Goal: Task Accomplishment & Management: Use online tool/utility

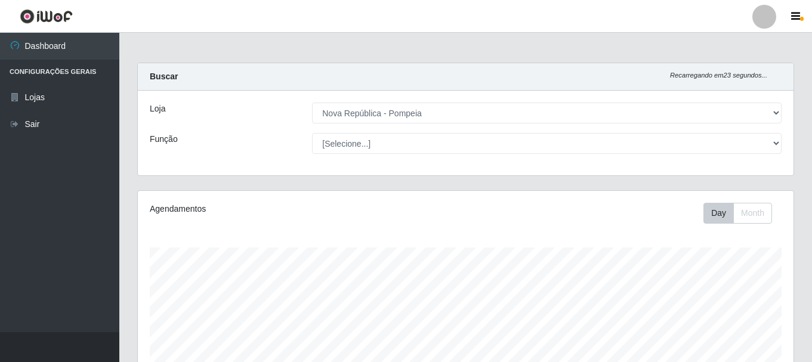
select select "64"
click at [520, 109] on select "[Selecione...] [GEOGRAPHIC_DATA] [GEOGRAPHIC_DATA]" at bounding box center [546, 113] width 469 height 21
click at [312, 103] on select "[Selecione...] [GEOGRAPHIC_DATA] [GEOGRAPHIC_DATA]" at bounding box center [546, 113] width 469 height 21
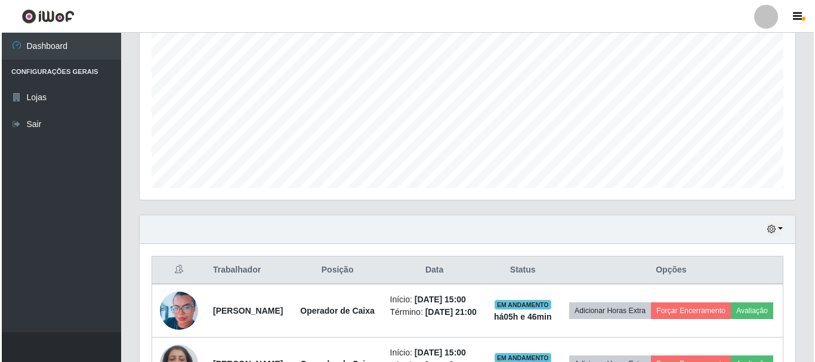
scroll to position [441, 0]
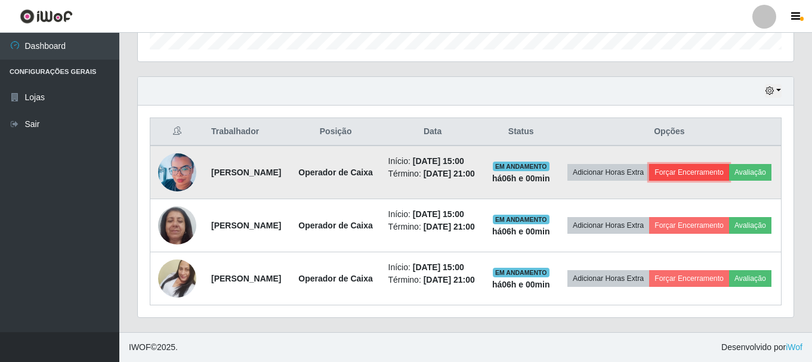
click at [729, 164] on button "Forçar Encerramento" at bounding box center [689, 172] width 80 height 17
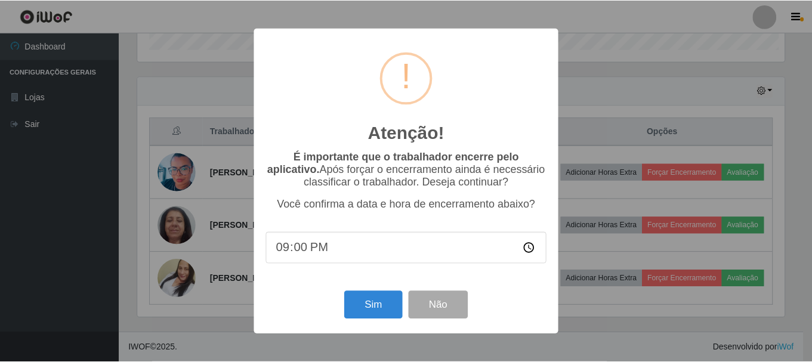
scroll to position [248, 650]
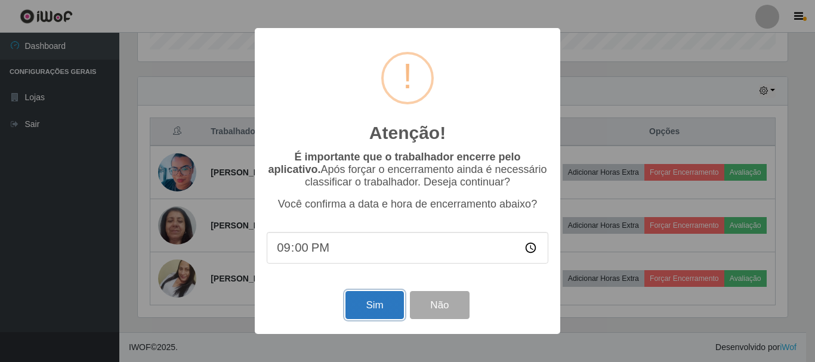
click at [355, 304] on button "Sim" at bounding box center [374, 305] width 58 height 28
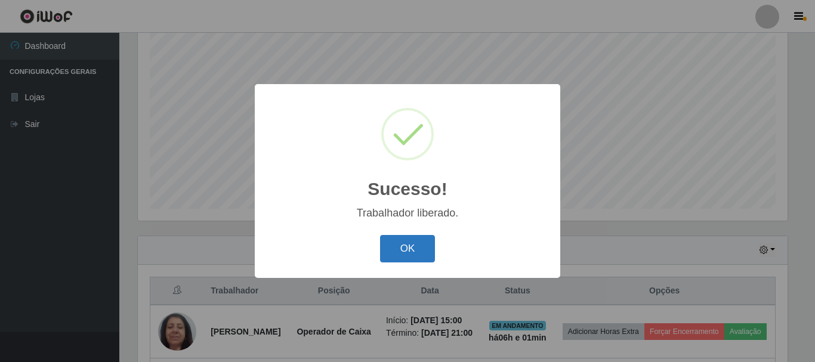
click at [408, 246] on button "OK" at bounding box center [407, 249] width 55 height 28
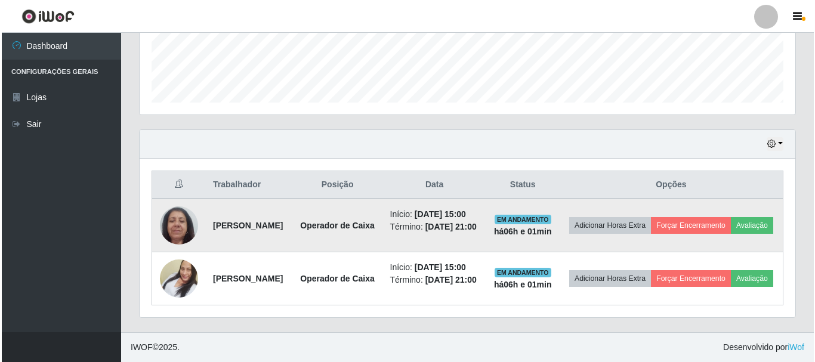
scroll to position [367, 0]
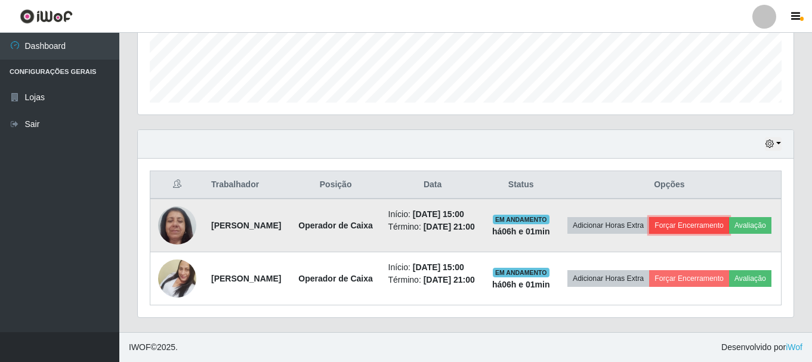
click at [729, 217] on button "Forçar Encerramento" at bounding box center [689, 225] width 80 height 17
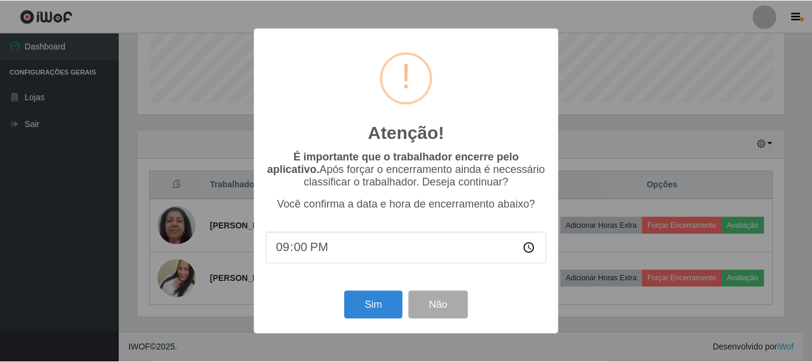
scroll to position [248, 650]
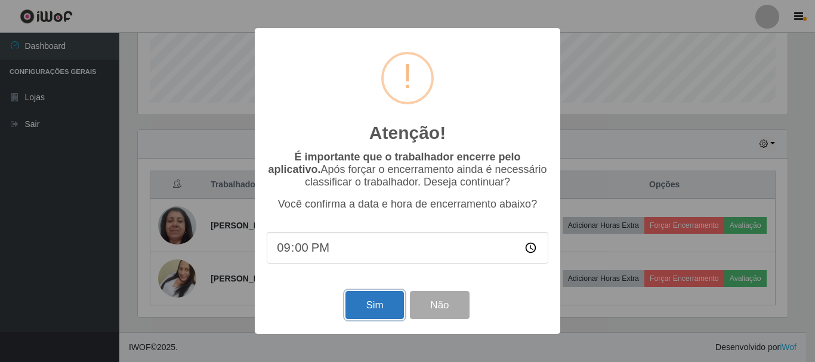
click at [376, 305] on button "Sim" at bounding box center [374, 305] width 58 height 28
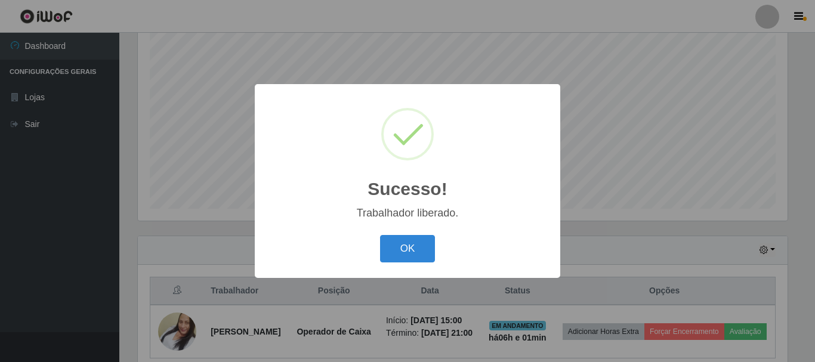
drag, startPoint x: 409, startPoint y: 239, endPoint x: 485, endPoint y: 243, distance: 75.8
click at [409, 240] on button "OK" at bounding box center [407, 249] width 55 height 28
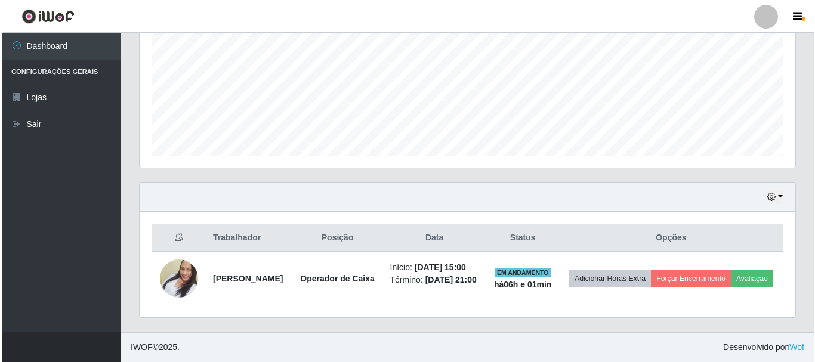
scroll to position [280, 0]
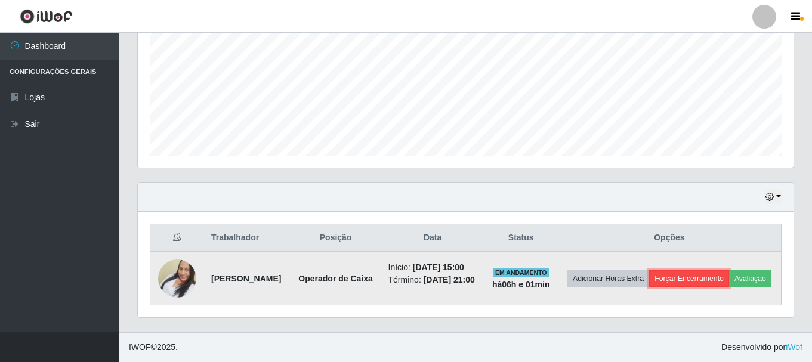
click at [720, 270] on button "Forçar Encerramento" at bounding box center [689, 278] width 80 height 17
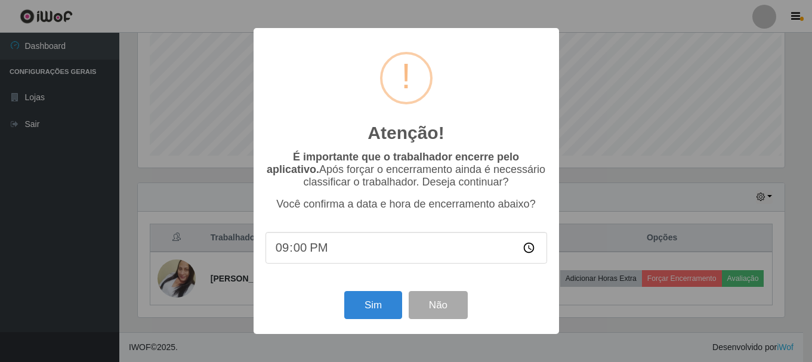
scroll to position [248, 650]
click at [370, 299] on button "Sim" at bounding box center [374, 305] width 58 height 28
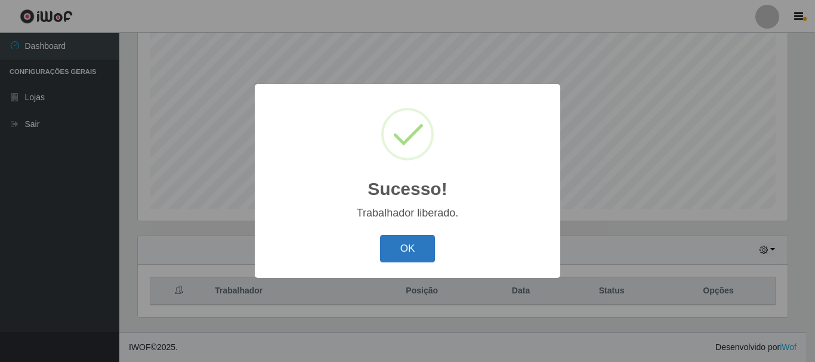
click at [415, 243] on button "OK" at bounding box center [407, 249] width 55 height 28
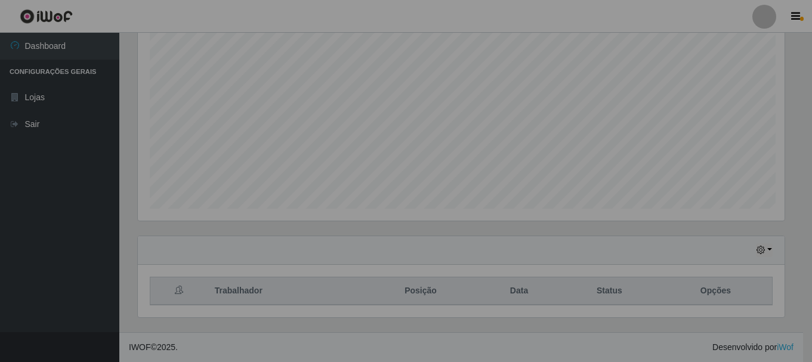
scroll to position [248, 656]
